Goal: Information Seeking & Learning: Understand process/instructions

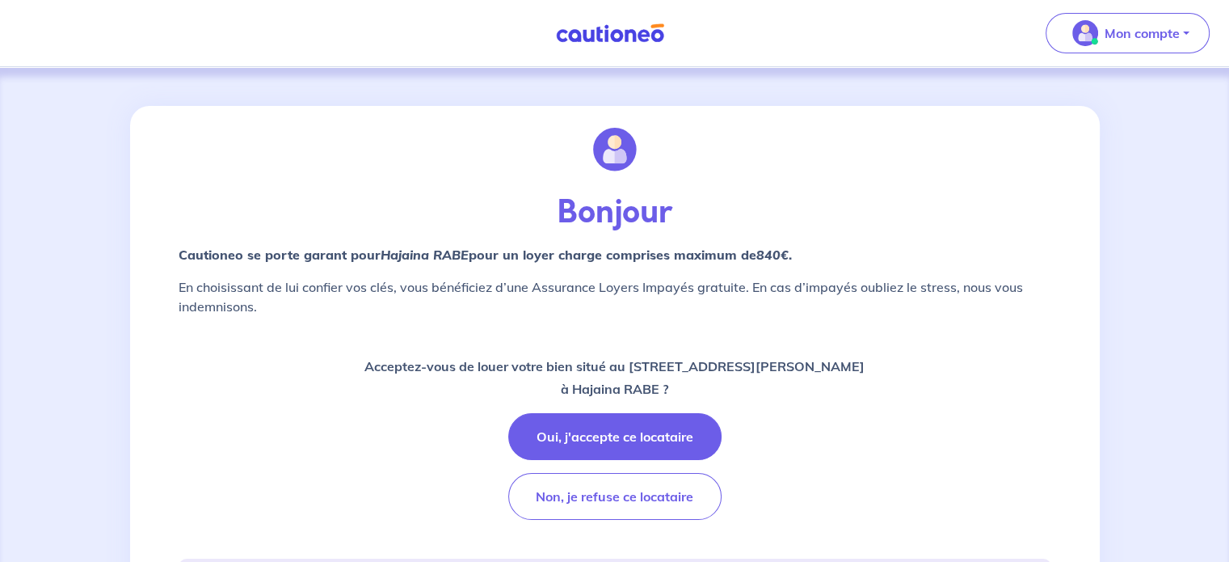
click at [519, 255] on strong "Cautioneo se porte garant pour Hajaina RABE  pour un loyer charge comprises max…" at bounding box center [485, 255] width 613 height 16
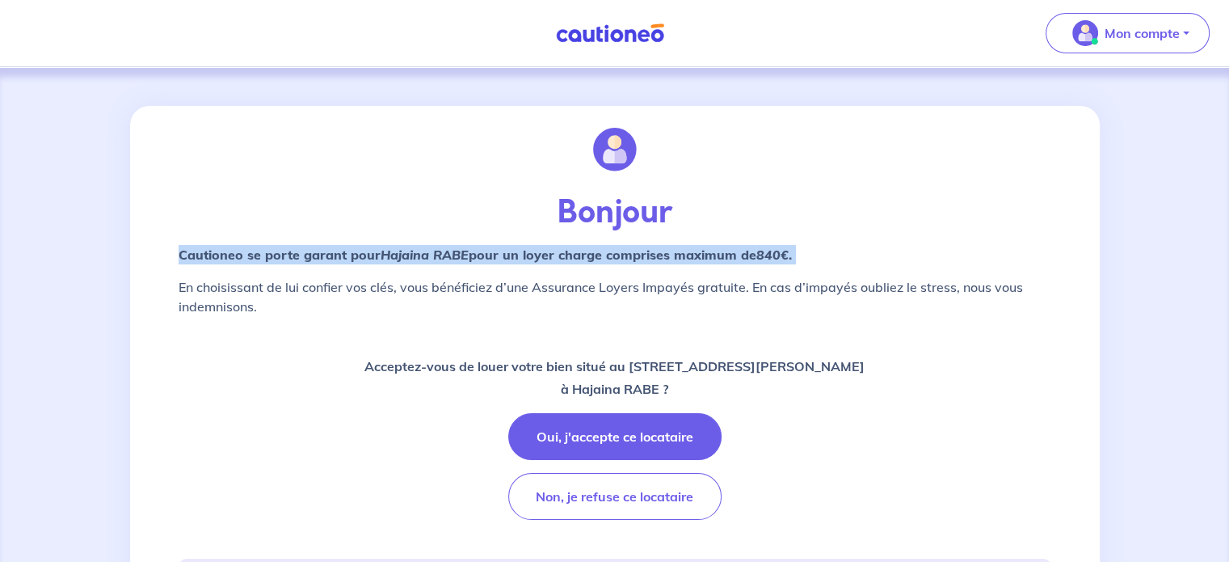
click at [519, 255] on strong "Cautioneo se porte garant pour Hajaina RABE  pour un loyer charge comprises max…" at bounding box center [485, 255] width 613 height 16
click at [499, 256] on strong "Cautioneo se porte garant pour Hajaina RABE  pour un loyer charge comprises max…" at bounding box center [485, 255] width 613 height 16
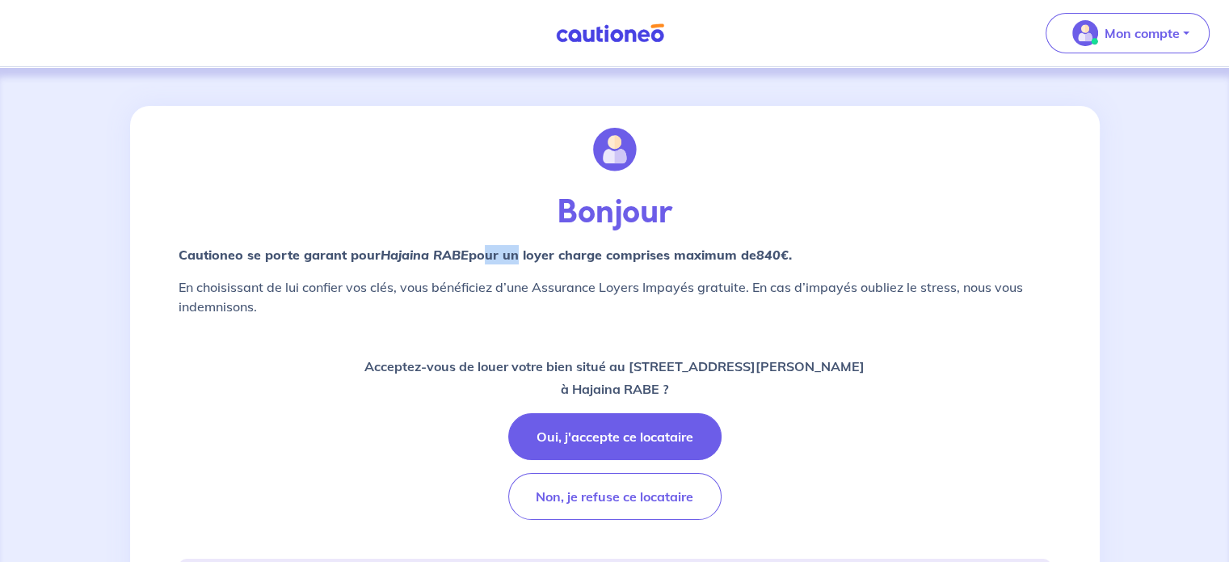
click at [499, 256] on strong "Cautioneo se porte garant pour Hajaina RABE  pour un loyer charge comprises max…" at bounding box center [485, 255] width 613 height 16
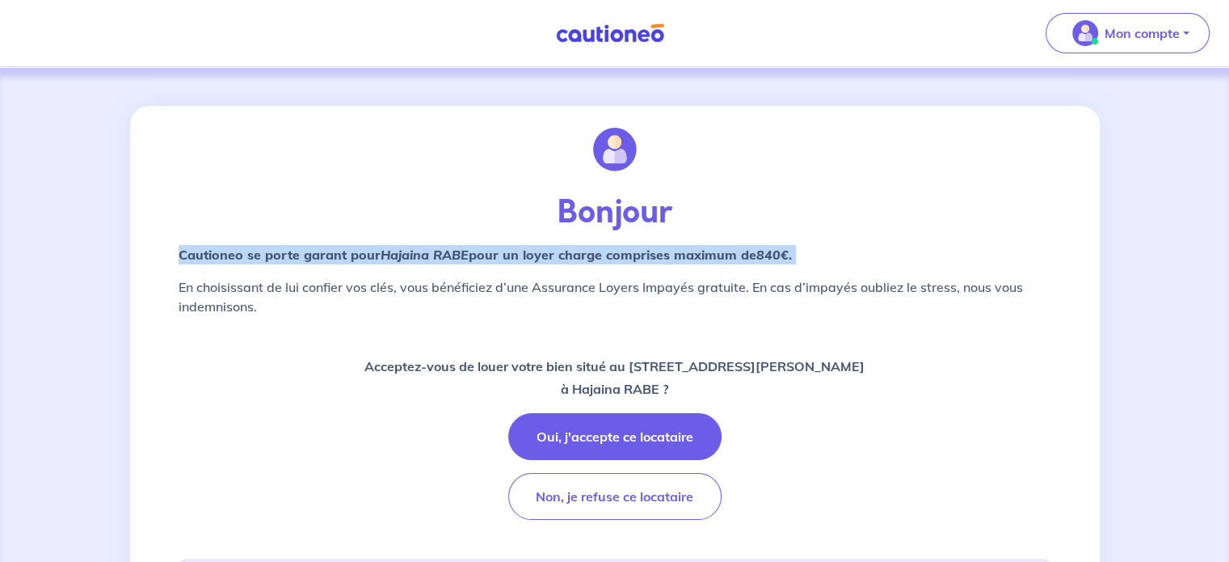
click at [499, 256] on strong "Cautioneo se porte garant pour Hajaina RABE  pour un loyer charge comprises max…" at bounding box center [485, 255] width 613 height 16
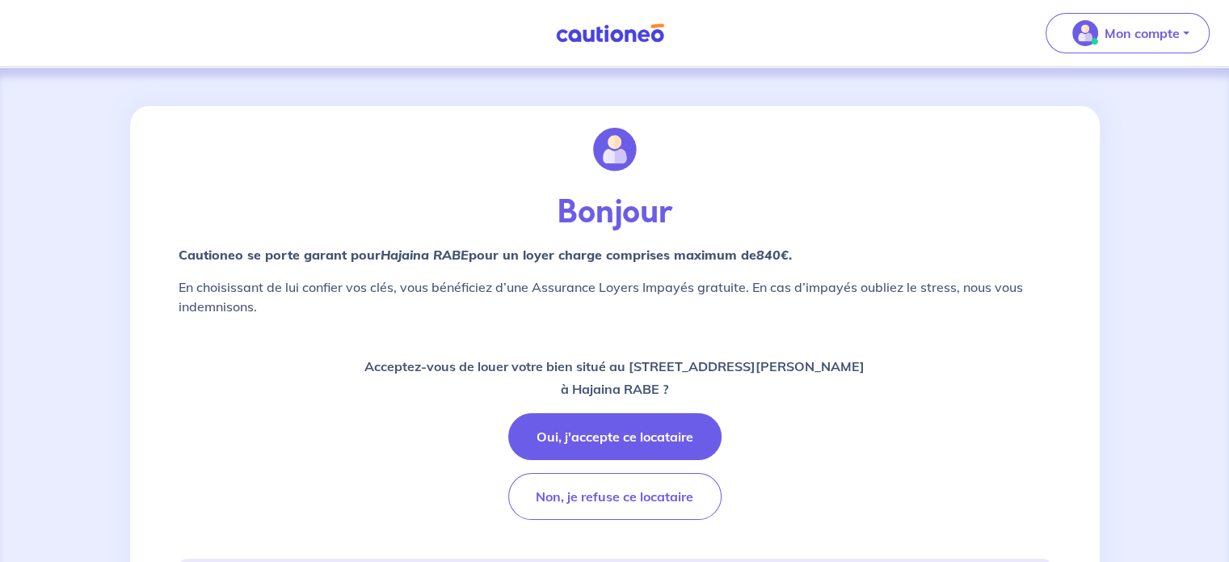
click at [504, 296] on p "En choisissant de lui confier vos clés, vous bénéficiez d’une Assurance Loyers …" at bounding box center [615, 296] width 873 height 39
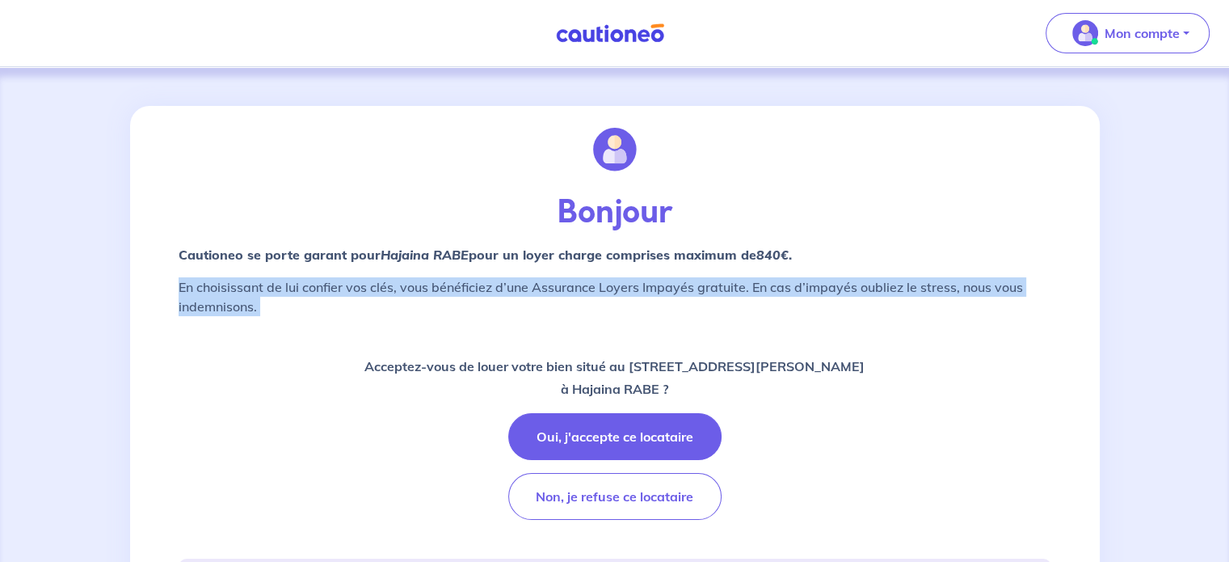
click at [504, 296] on p "En choisissant de lui confier vos clés, vous bénéficiez d’une Assurance Loyers …" at bounding box center [615, 296] width 873 height 39
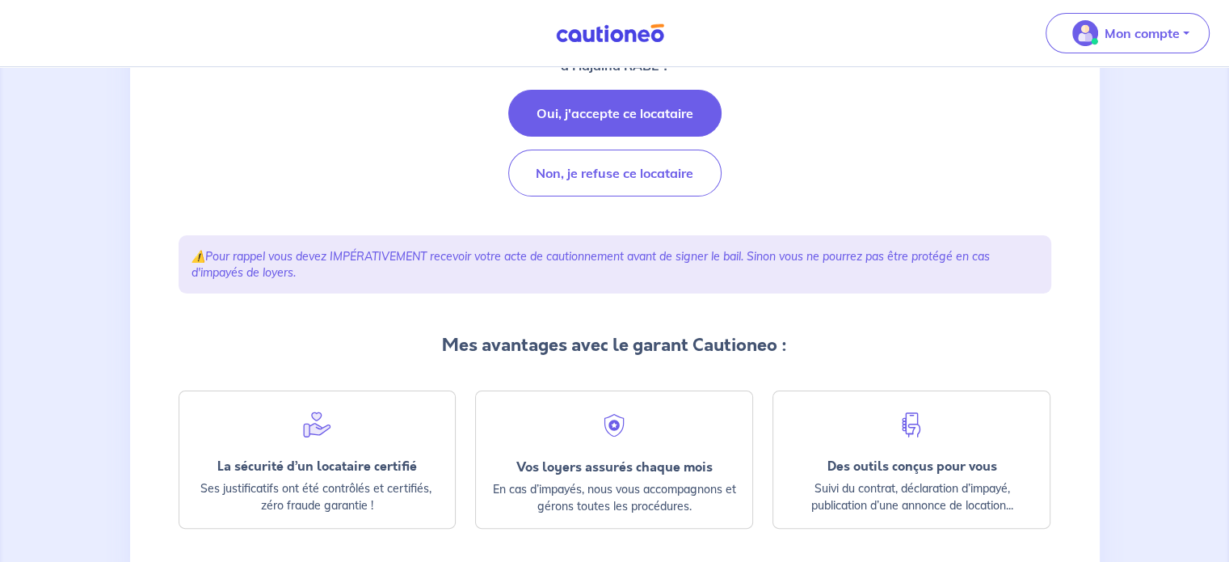
scroll to position [392, 0]
